Goal: Transaction & Acquisition: Book appointment/travel/reservation

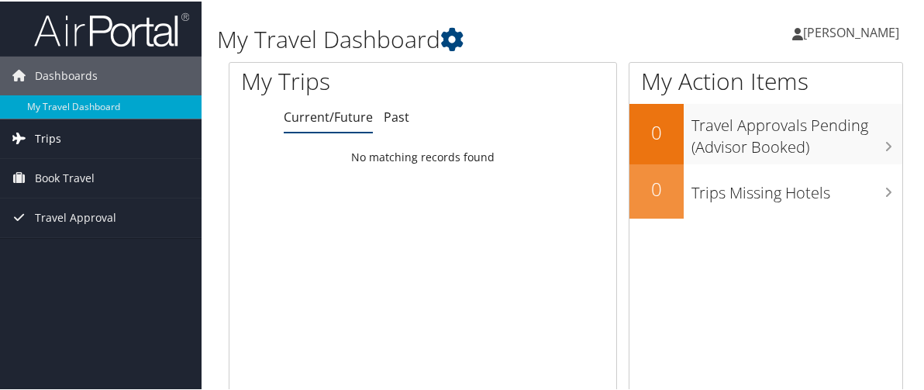
click at [42, 132] on span "Trips" at bounding box center [48, 137] width 26 height 39
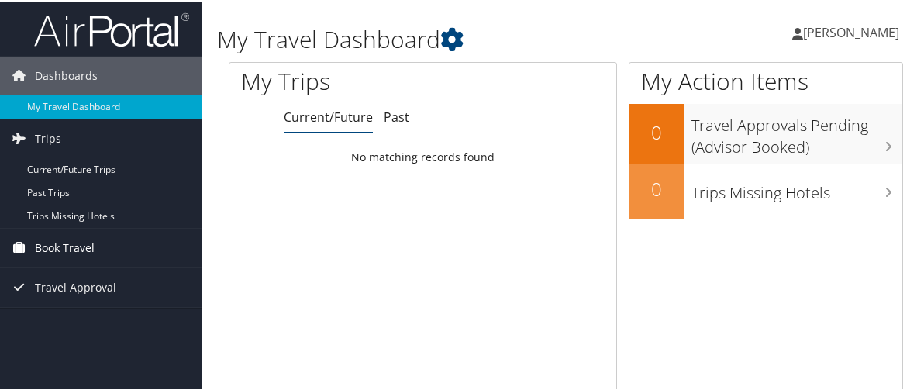
click at [65, 245] on span "Book Travel" at bounding box center [65, 246] width 60 height 39
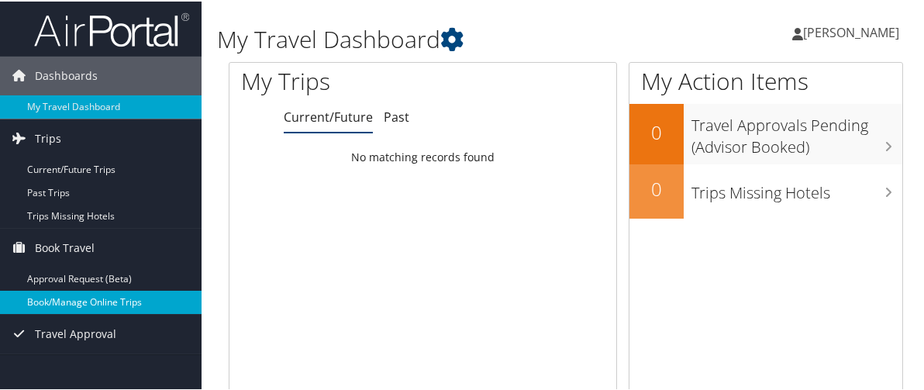
click at [64, 299] on link "Book/Manage Online Trips" at bounding box center [100, 300] width 201 height 23
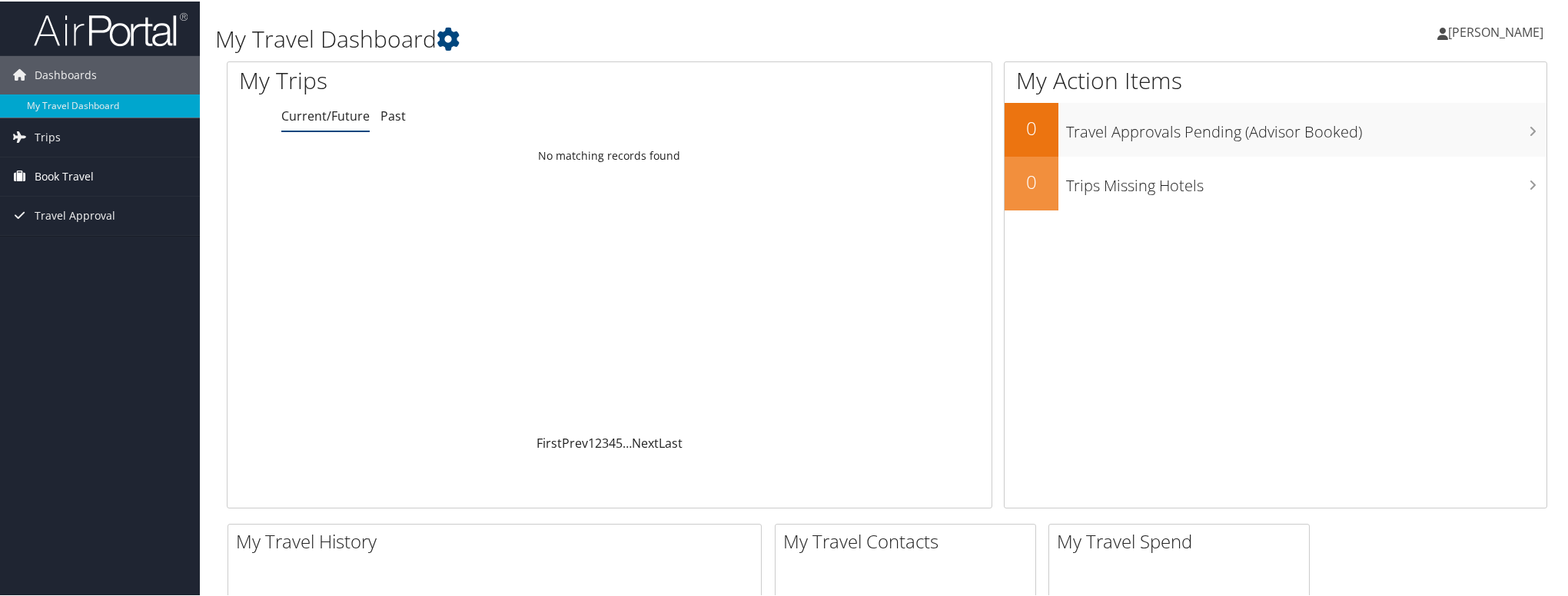
click at [45, 173] on span "Book Travel" at bounding box center [64, 175] width 60 height 39
click at [51, 224] on link "Book/Manage Online Trips" at bounding box center [99, 228] width 199 height 23
